Goal: Navigation & Orientation: Understand site structure

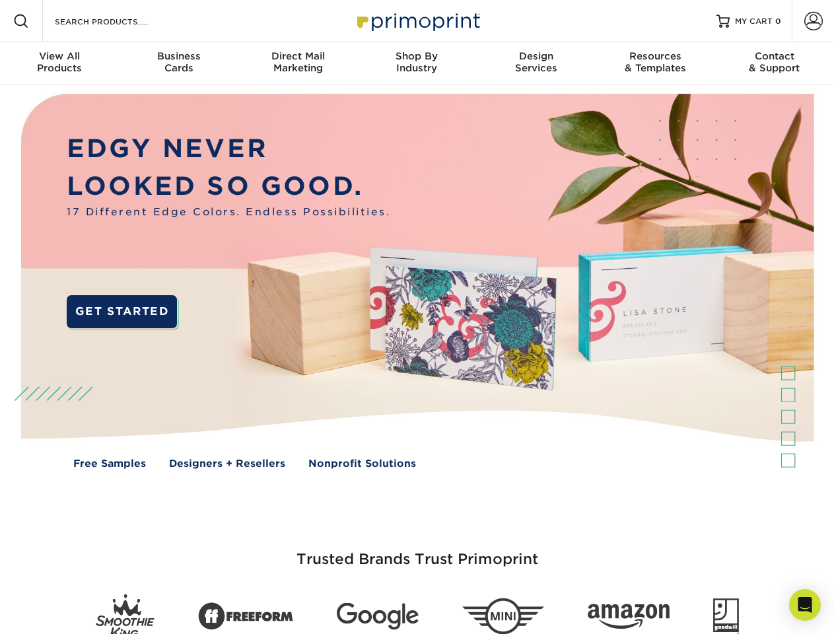
click at [417, 317] on img at bounding box center [416, 291] width 825 height 413
click at [21, 21] on span at bounding box center [21, 21] width 16 height 16
click at [813, 21] on span at bounding box center [813, 21] width 18 height 18
click at [59, 63] on div "View All Products" at bounding box center [59, 62] width 119 height 24
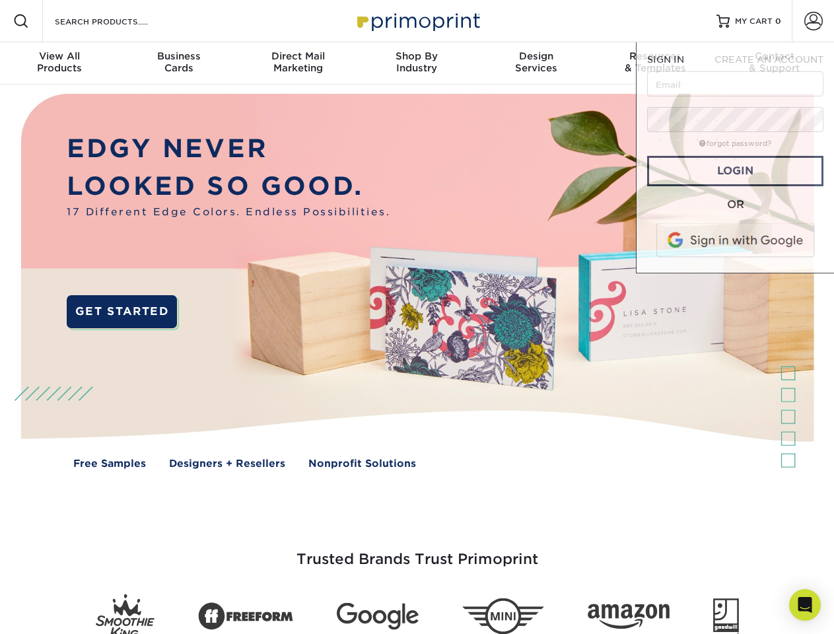
click at [178, 63] on div "Business Cards" at bounding box center [178, 62] width 119 height 24
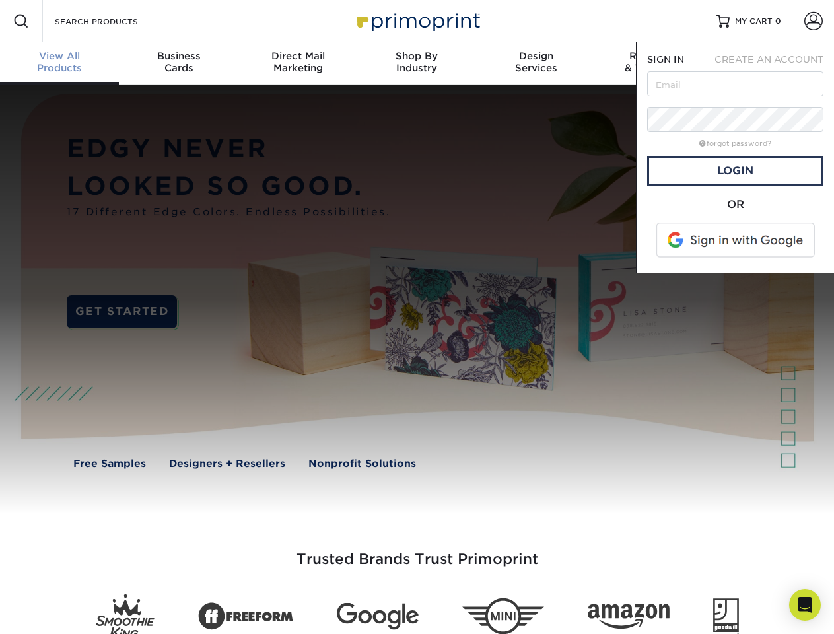
click at [298, 63] on div "Direct Mail Marketing" at bounding box center [297, 62] width 119 height 24
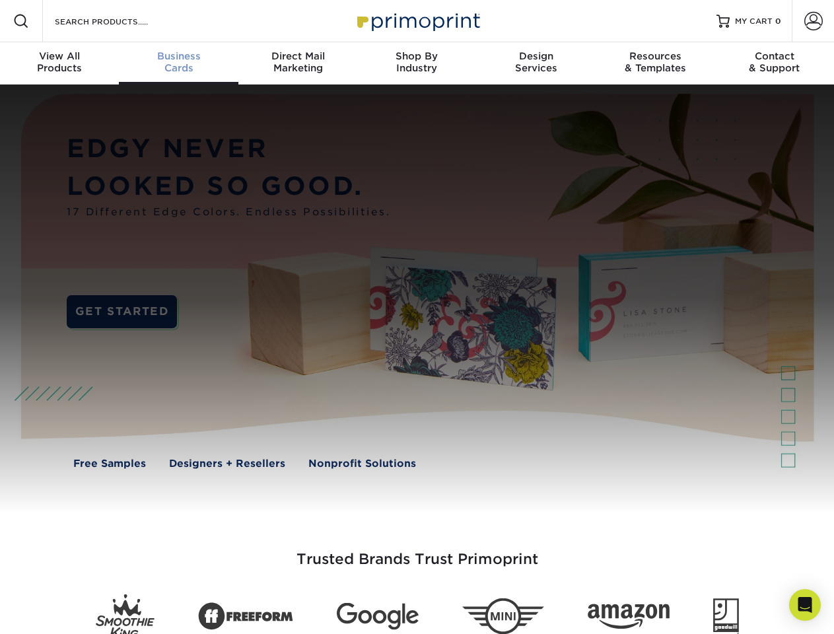
click at [417, 63] on div "Shop By Industry" at bounding box center [416, 62] width 119 height 24
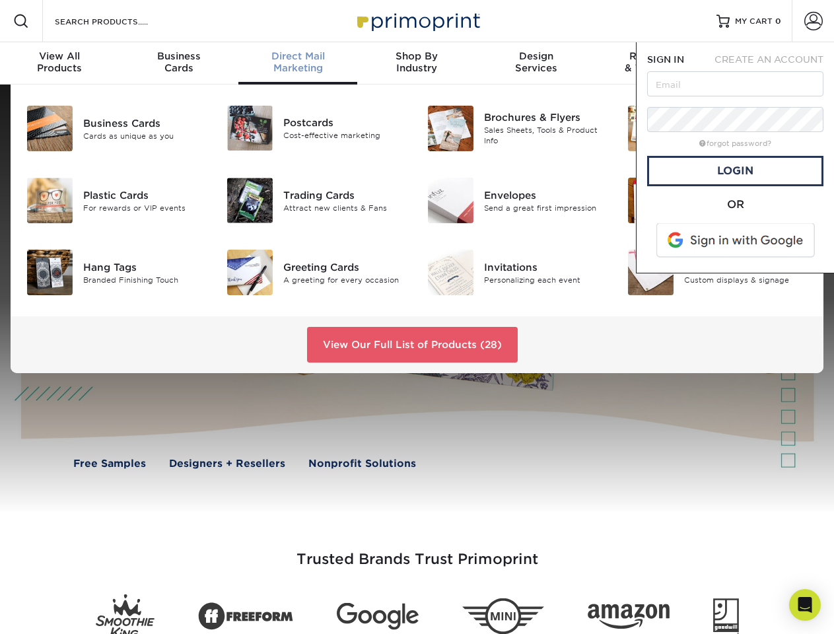
click at [536, 63] on div "Design Services" at bounding box center [536, 62] width 119 height 24
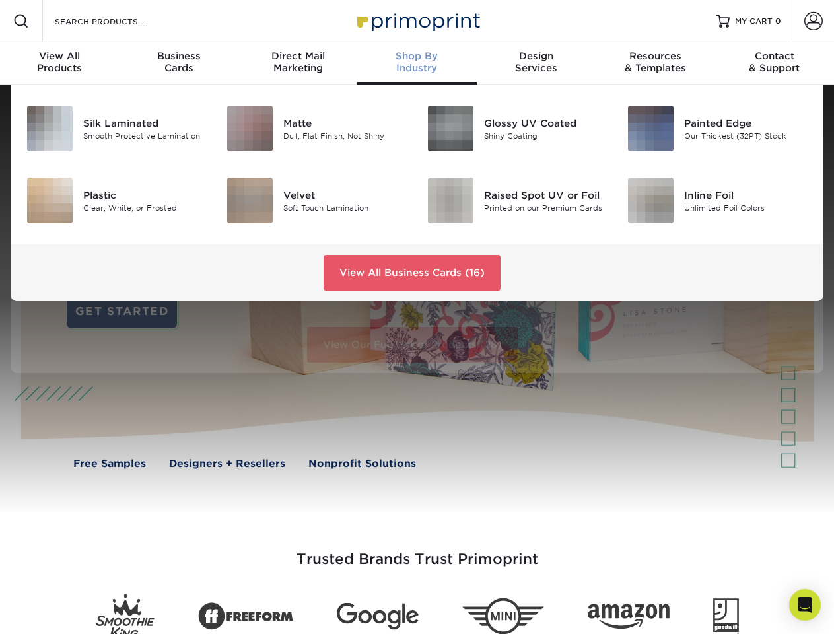
click at [655, 63] on span "SIGN IN" at bounding box center [665, 59] width 37 height 11
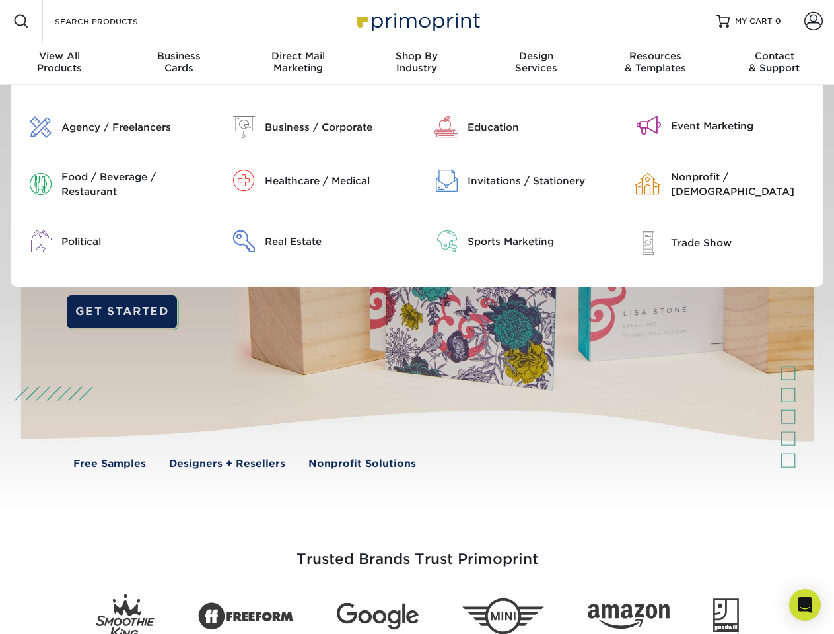
click at [775, 63] on div "Contact & Support" at bounding box center [774, 62] width 119 height 24
